Goal: Find specific page/section: Find specific page/section

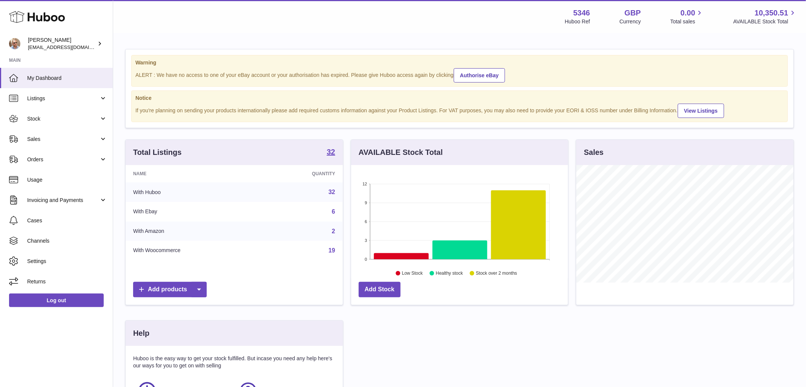
scroll to position [118, 217]
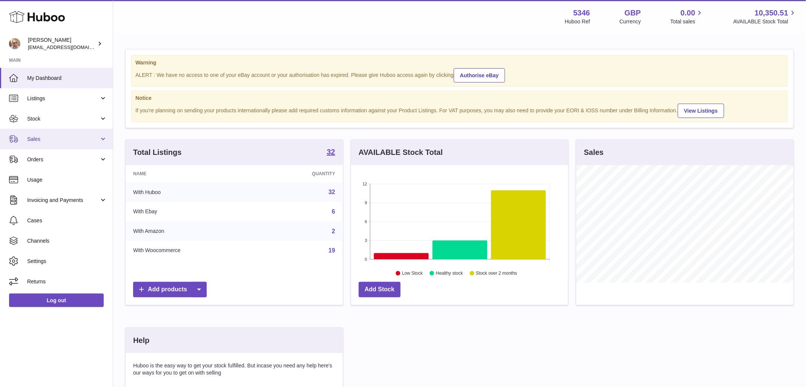
click at [49, 141] on span "Sales" at bounding box center [63, 139] width 72 height 7
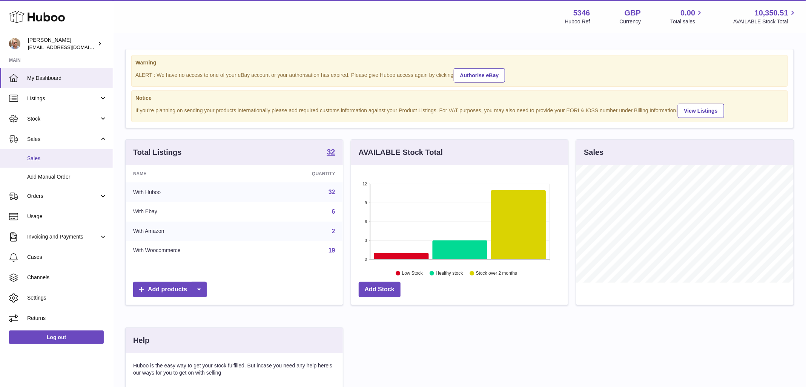
click at [49, 157] on span "Sales" at bounding box center [67, 158] width 80 height 7
